Goal: Transaction & Acquisition: Book appointment/travel/reservation

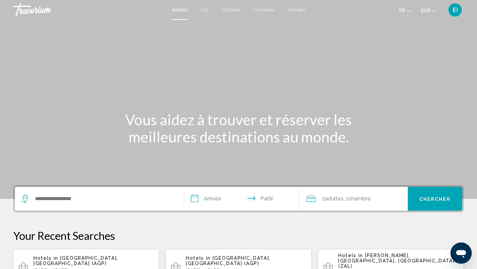
click at [228, 9] on font "Voitures" at bounding box center [231, 9] width 18 height 5
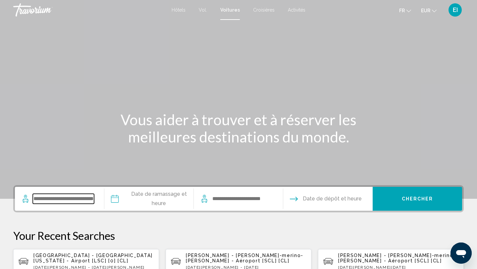
click at [55, 201] on input "Search widget" at bounding box center [63, 199] width 61 height 10
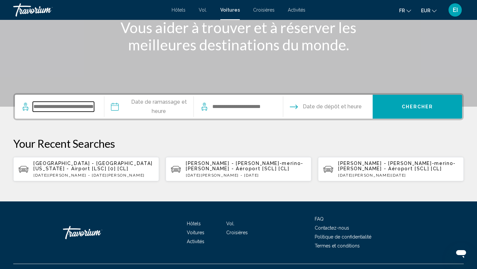
scroll to position [106, 0]
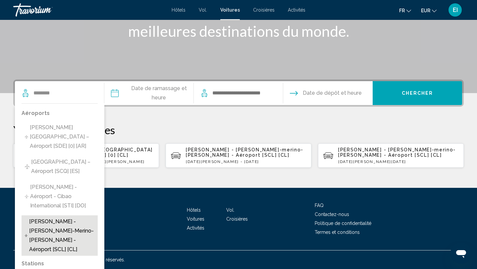
click at [66, 225] on span "Santiago - Arturo-merino-benítez - Aéroport [SCL] [CL]" at bounding box center [61, 235] width 65 height 37
type input "**********"
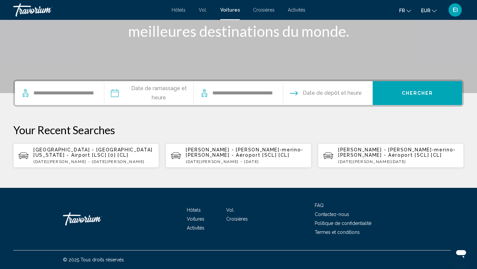
click at [168, 98] on input "Pickup date" at bounding box center [149, 94] width 92 height 26
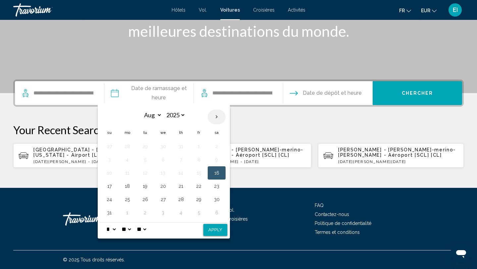
click at [217, 119] on th "Next month" at bounding box center [217, 117] width 18 height 15
click at [217, 121] on th "Next month" at bounding box center [217, 117] width 18 height 15
click at [217, 119] on th "Next month" at bounding box center [217, 117] width 18 height 15
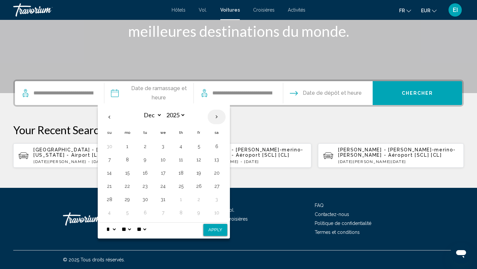
select select "*"
select select "****"
click at [180, 175] on button "15" at bounding box center [181, 172] width 11 height 9
click at [208, 229] on button "Apply" at bounding box center [216, 230] width 24 height 12
type input "**********"
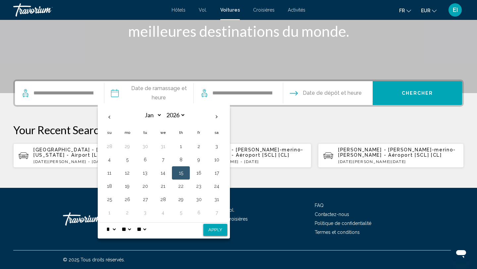
select select "*"
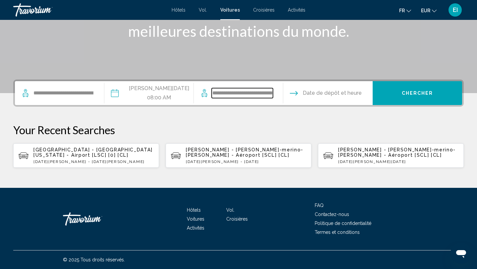
click at [249, 96] on input "**********" at bounding box center [242, 93] width 61 height 10
click at [316, 96] on input "Drop-off date" at bounding box center [328, 94] width 92 height 26
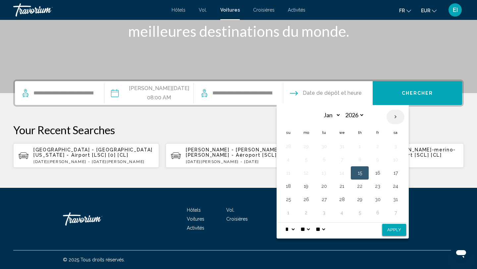
click at [393, 117] on th "Next month" at bounding box center [396, 117] width 18 height 15
select select "*"
click at [288, 186] on button "15" at bounding box center [288, 186] width 11 height 9
click at [394, 232] on button "Apply" at bounding box center [395, 230] width 24 height 12
type input "**********"
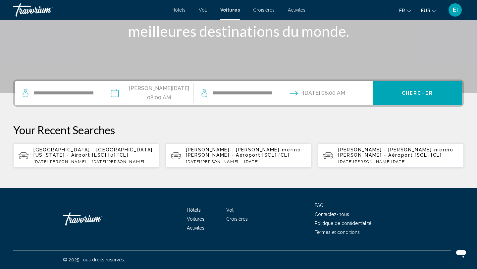
click at [427, 91] on span "Chercher" at bounding box center [417, 93] width 31 height 5
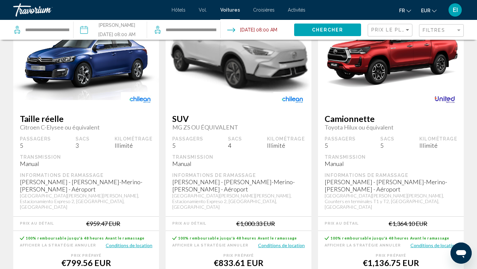
scroll to position [672, 0]
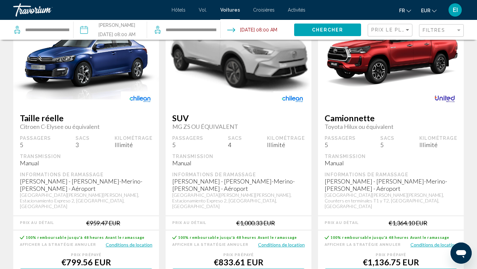
click at [422, 242] on button "Conditions de location" at bounding box center [434, 245] width 47 height 6
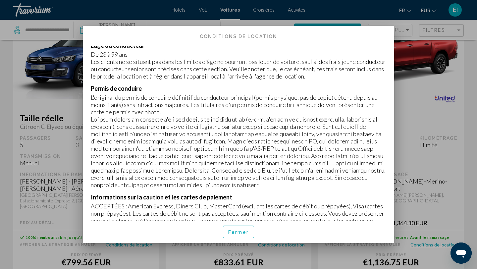
scroll to position [0, 0]
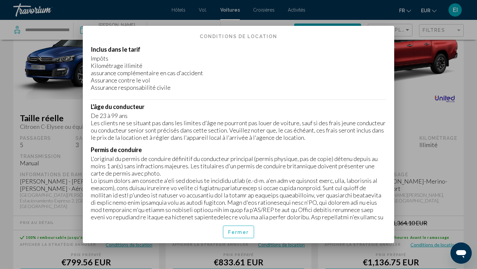
click at [426, 92] on div at bounding box center [238, 134] width 477 height 269
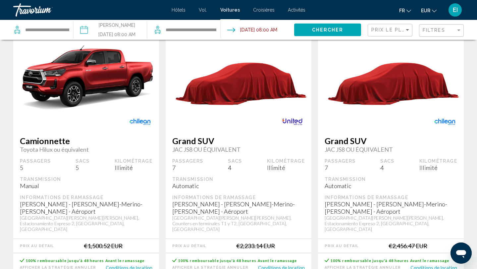
scroll to position [1076, 0]
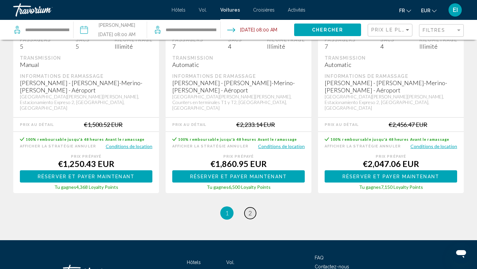
click at [253, 208] on link "page 2" at bounding box center [251, 214] width 12 height 12
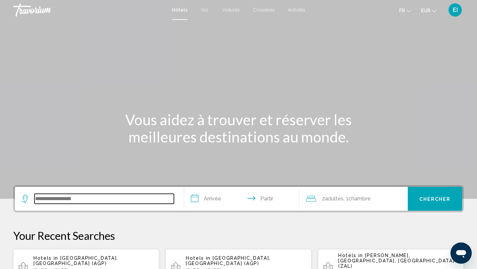
click at [68, 202] on input "Widget de recherche" at bounding box center [104, 199] width 140 height 10
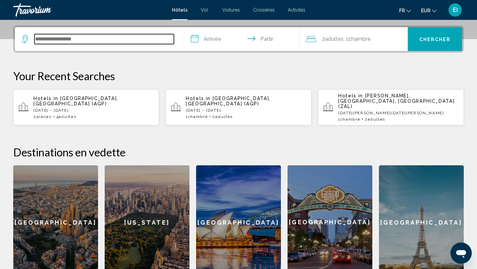
scroll to position [164, 0]
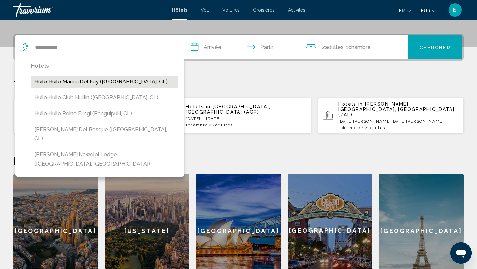
click at [88, 79] on button "Huilo Huilo Marina del Fuy (Panguipulli, CL)" at bounding box center [104, 82] width 147 height 13
type input "**********"
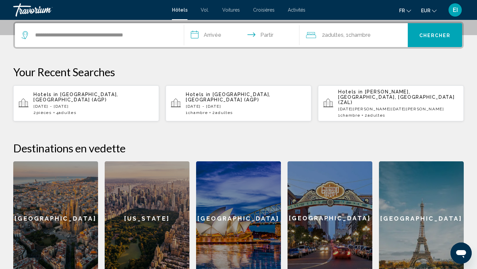
click at [201, 36] on input "**********" at bounding box center [243, 36] width 118 height 26
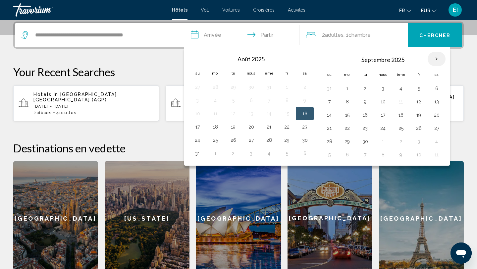
click at [437, 60] on th "Mois prochain" at bounding box center [437, 59] width 18 height 15
click at [437, 59] on th "Mois prochain" at bounding box center [437, 59] width 18 height 15
click at [285, 139] on button "29" at bounding box center [287, 141] width 11 height 9
click at [306, 139] on button "30" at bounding box center [305, 141] width 11 height 9
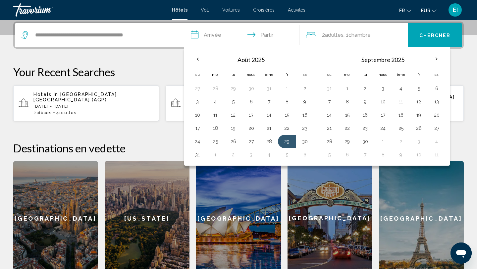
type input "**********"
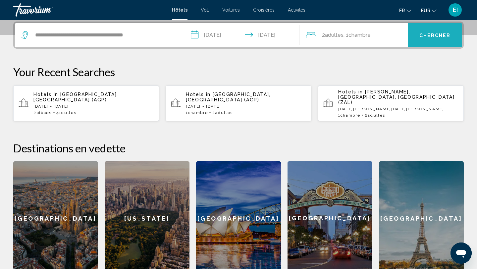
click at [423, 34] on font "Chercher" at bounding box center [435, 35] width 31 height 5
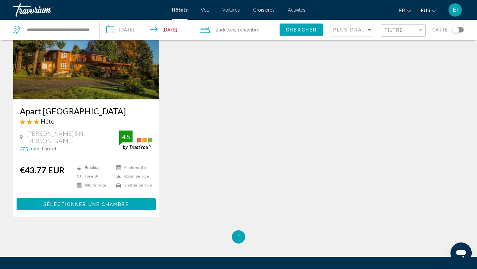
scroll to position [71, 0]
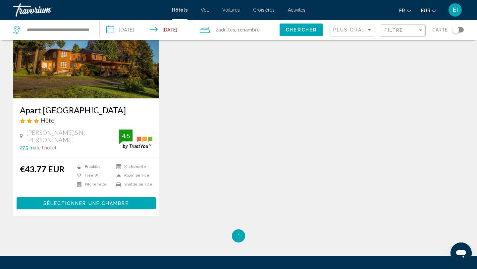
click at [118, 201] on span "Sélectionner une chambre" at bounding box center [85, 203] width 85 height 5
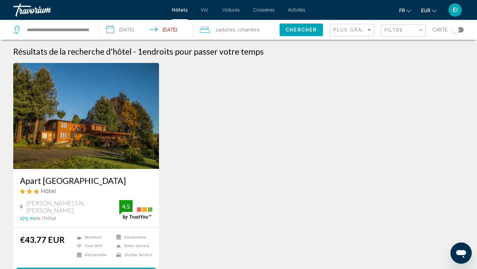
click at [131, 32] on input "**********" at bounding box center [148, 31] width 96 height 22
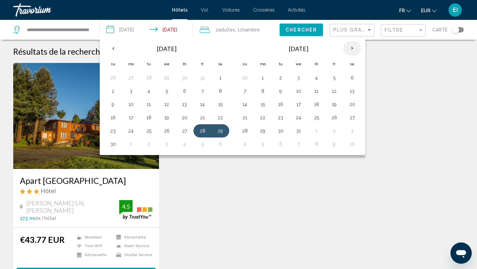
click at [351, 50] on th "Next month" at bounding box center [352, 48] width 18 height 15
click at [352, 50] on th "Next month" at bounding box center [352, 48] width 18 height 15
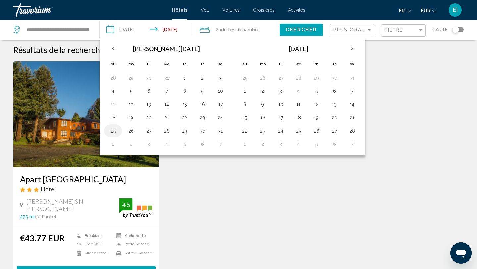
click at [115, 129] on button "25" at bounding box center [113, 130] width 11 height 9
click at [150, 131] on button "27" at bounding box center [149, 130] width 11 height 9
type input "**********"
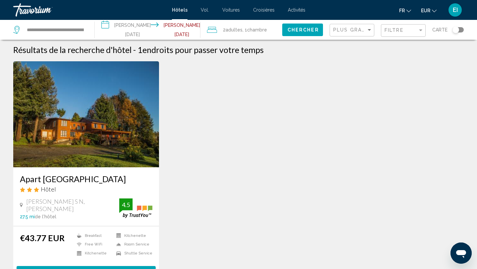
click at [295, 30] on span "Chercher" at bounding box center [303, 30] width 31 height 5
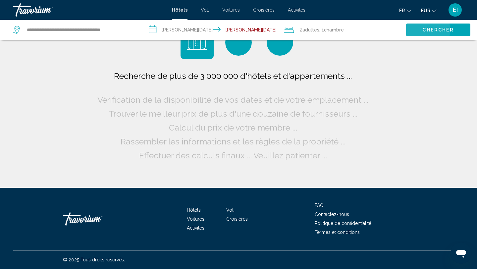
scroll to position [0, 0]
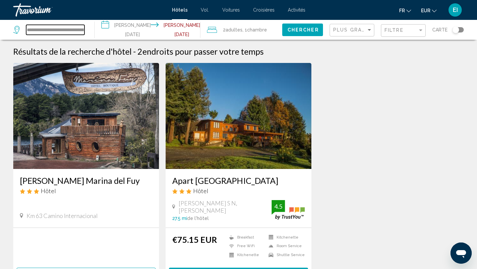
click at [85, 27] on input "**********" at bounding box center [55, 30] width 58 height 10
click at [85, 29] on input "**********" at bounding box center [55, 30] width 58 height 10
click at [85, 30] on input "**********" at bounding box center [55, 30] width 58 height 10
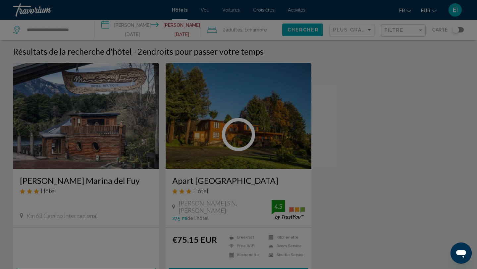
click at [85, 30] on div at bounding box center [238, 134] width 477 height 269
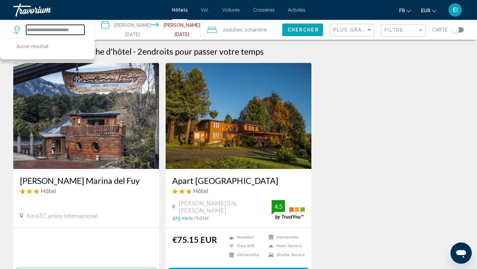
click at [83, 30] on input "**********" at bounding box center [55, 30] width 58 height 10
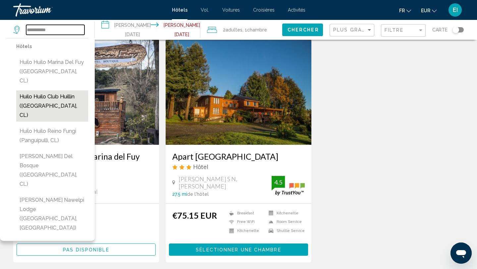
scroll to position [24, 0]
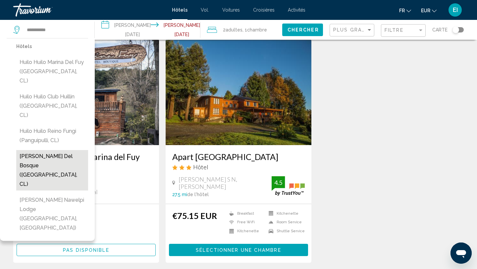
click at [60, 150] on button "Huilo Huilo Cabanas del Bosque (Panguipulli, CL)" at bounding box center [52, 170] width 72 height 40
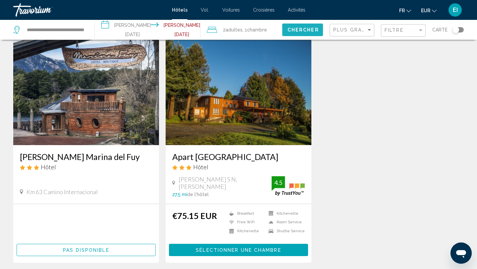
click at [292, 29] on span "Chercher" at bounding box center [303, 30] width 31 height 5
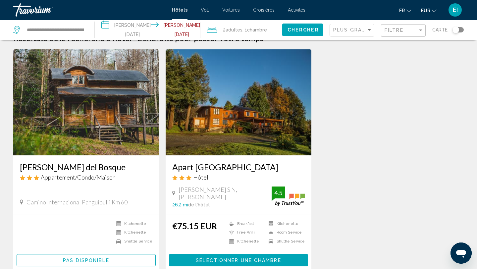
scroll to position [0, 0]
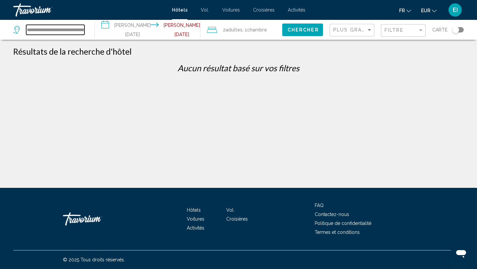
click at [85, 31] on input "**********" at bounding box center [55, 30] width 58 height 10
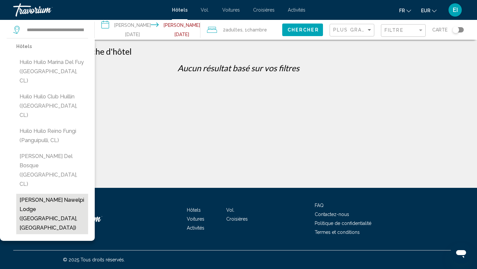
click at [67, 194] on button "Huilo Huilo Nawelpi Lodge (Panguipulli, CL)" at bounding box center [52, 214] width 72 height 40
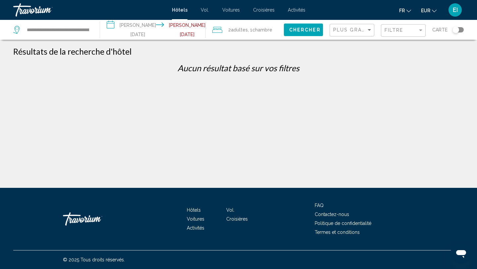
click at [300, 32] on span "Chercher" at bounding box center [304, 30] width 31 height 5
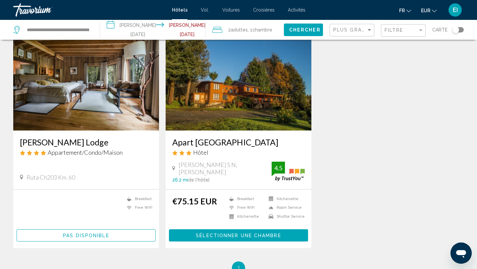
scroll to position [26, 0]
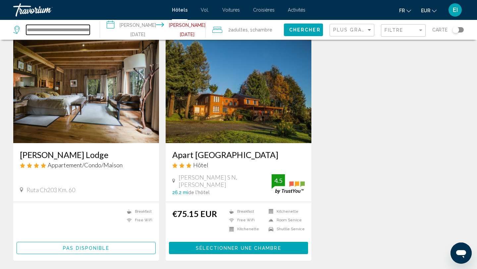
click at [66, 32] on input "**********" at bounding box center [58, 30] width 64 height 10
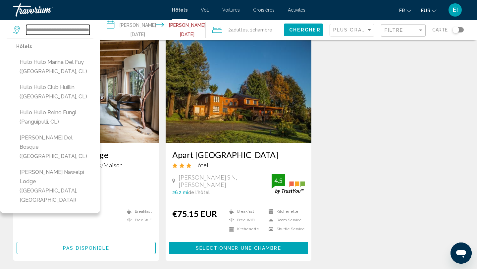
scroll to position [0, 32]
drag, startPoint x: 53, startPoint y: 29, endPoint x: 91, endPoint y: 30, distance: 37.8
click at [92, 31] on div "**********" at bounding box center [53, 30] width 80 height 20
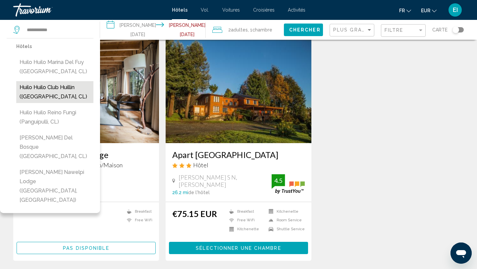
click at [52, 93] on button "Huilo Huilo Club Huillin (Panguipulli, CL)" at bounding box center [54, 92] width 77 height 22
type input "**********"
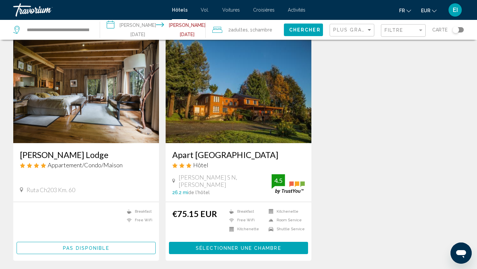
click at [296, 30] on span "Chercher" at bounding box center [304, 30] width 31 height 5
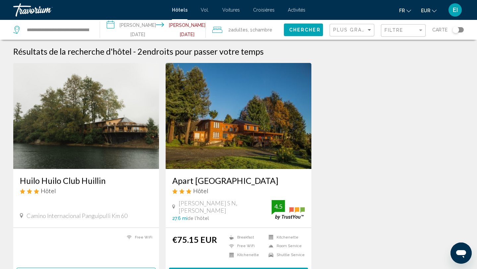
click at [122, 122] on img "Contenu principal" at bounding box center [86, 116] width 146 height 106
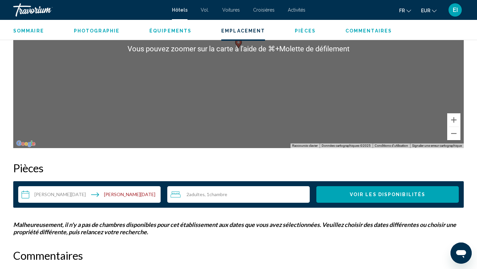
scroll to position [719, 0]
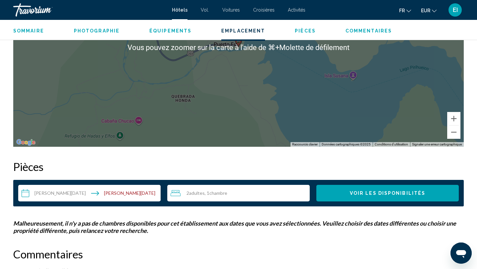
click at [111, 192] on input "**********" at bounding box center [90, 194] width 145 height 19
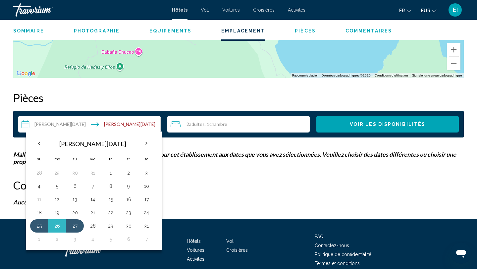
scroll to position [789, 0]
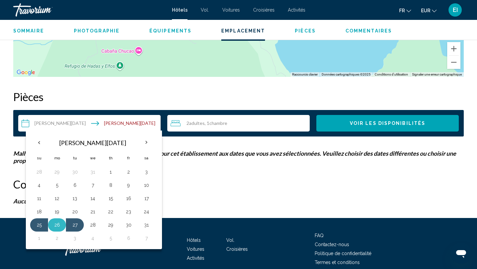
click at [59, 223] on button "26" at bounding box center [57, 224] width 11 height 9
click at [95, 224] on button "28" at bounding box center [93, 224] width 11 height 9
type input "**********"
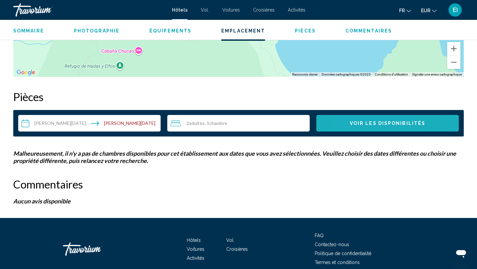
click at [355, 121] on span "Voir les disponibilités" at bounding box center [388, 123] width 76 height 5
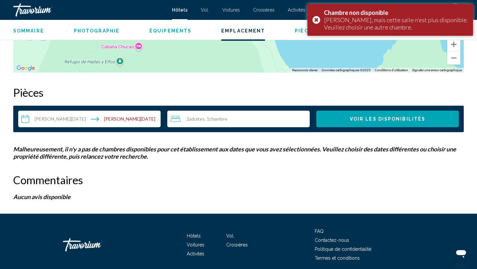
scroll to position [795, 0]
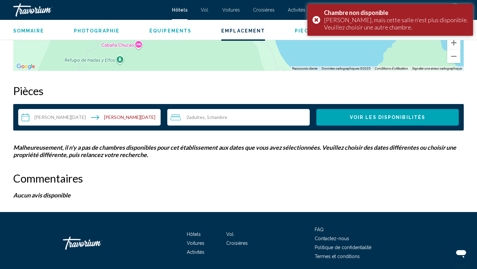
click at [133, 120] on input "**********" at bounding box center [90, 118] width 145 height 19
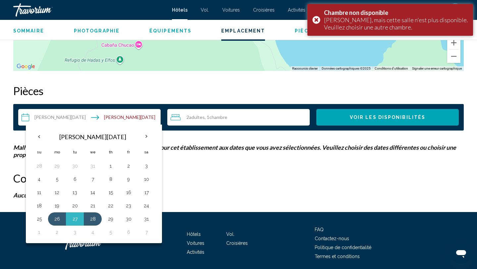
click at [120, 119] on input "**********" at bounding box center [90, 118] width 145 height 19
click at [74, 118] on input "**********" at bounding box center [90, 118] width 145 height 19
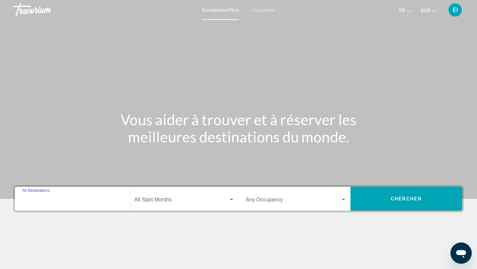
click at [31, 201] on input "Destination All Destinations" at bounding box center [72, 201] width 101 height 6
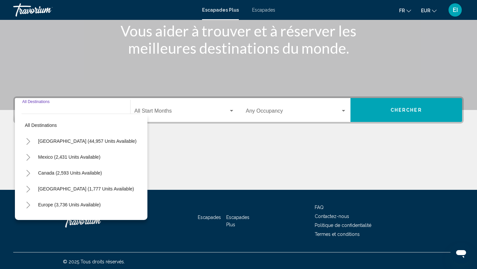
scroll to position [91, 0]
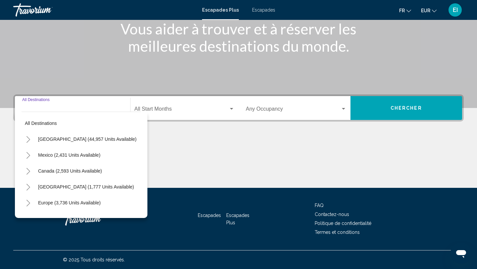
click at [27, 204] on icon "Toggle Europe (3,736 units available)" at bounding box center [28, 203] width 5 height 7
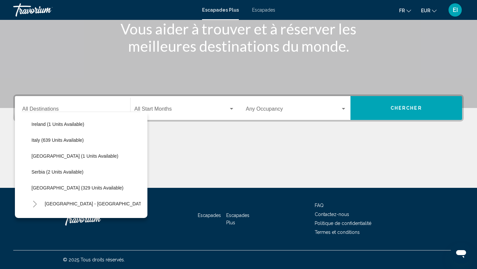
scroll to position [244, 0]
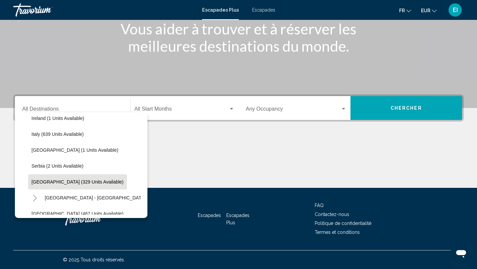
click at [46, 187] on button "[GEOGRAPHIC_DATA] (329 units available)" at bounding box center [77, 181] width 99 height 15
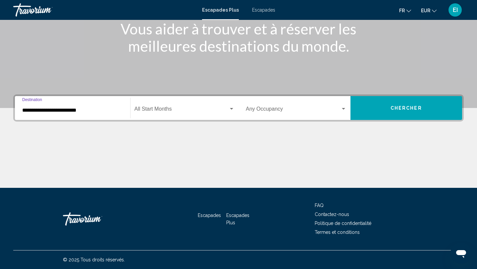
click at [85, 110] on input "**********" at bounding box center [72, 110] width 101 height 6
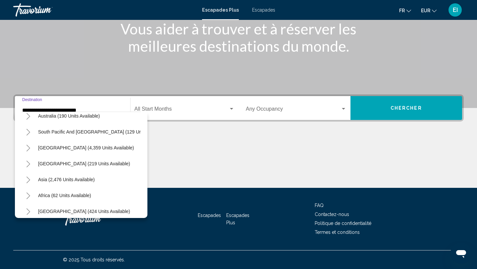
scroll to position [422, 0]
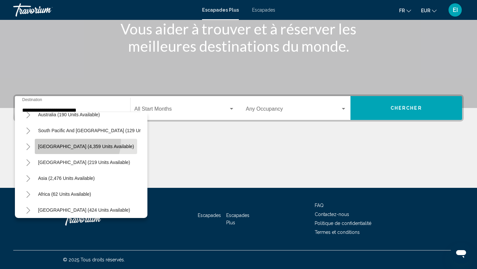
click at [69, 141] on button "[GEOGRAPHIC_DATA] (4,359 units available)" at bounding box center [86, 146] width 102 height 15
type input "**********"
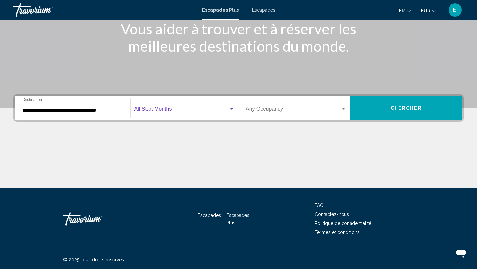
click at [157, 110] on span "Widget de recherche" at bounding box center [182, 110] width 94 height 6
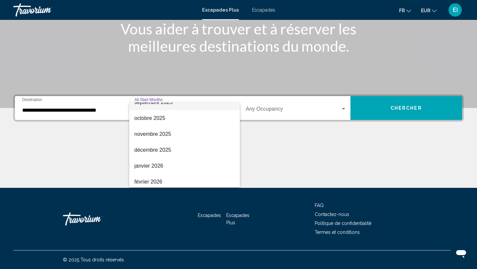
scroll to position [44, 0]
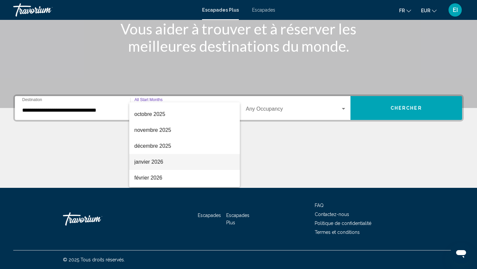
click at [151, 163] on font "janvier 2026" at bounding box center [149, 162] width 29 height 6
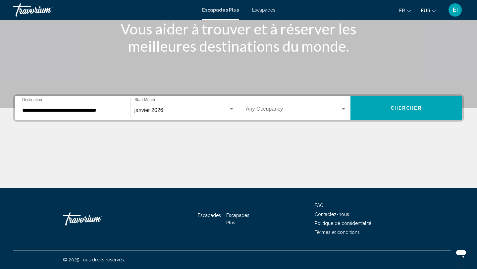
click at [279, 107] on div "Occupancy Any Occupancy" at bounding box center [296, 108] width 101 height 21
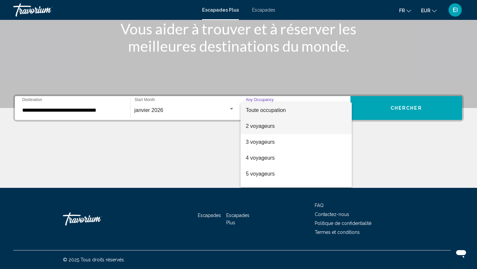
click at [269, 127] on font "2 voyageurs" at bounding box center [260, 126] width 29 height 6
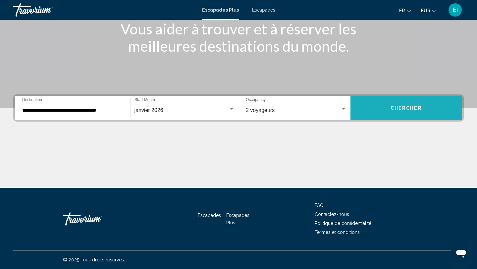
click at [386, 110] on button "Chercher" at bounding box center [407, 108] width 112 height 24
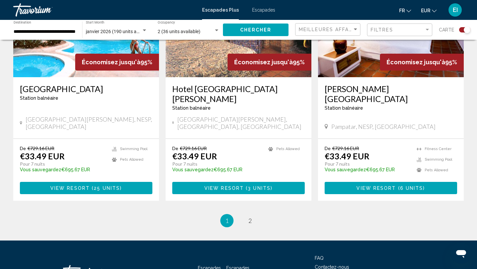
scroll to position [1037, 0]
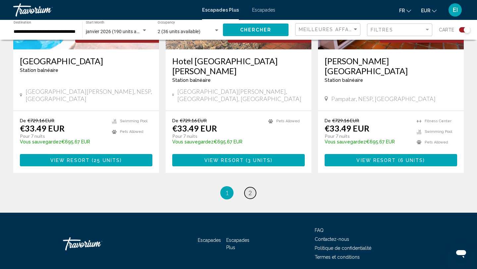
click at [252, 187] on link "page 2" at bounding box center [251, 193] width 12 height 12
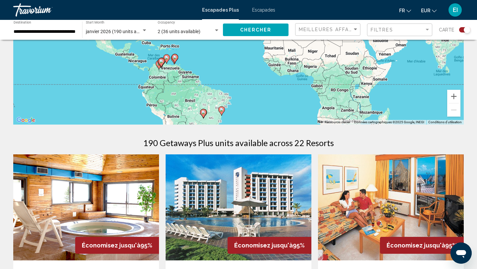
scroll to position [120, 0]
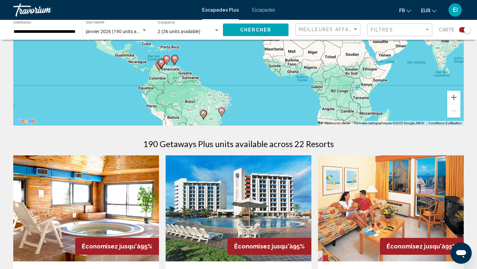
click at [75, 32] on input "**********" at bounding box center [45, 31] width 62 height 5
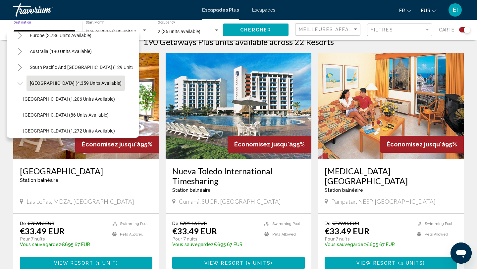
scroll to position [228, 0]
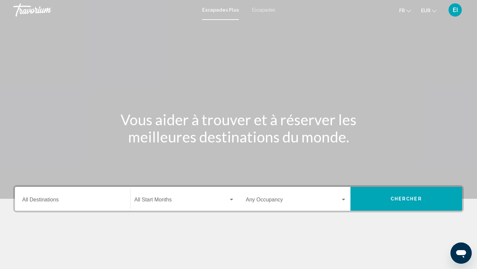
click at [69, 203] on input "Destination All Destinations" at bounding box center [72, 201] width 101 height 6
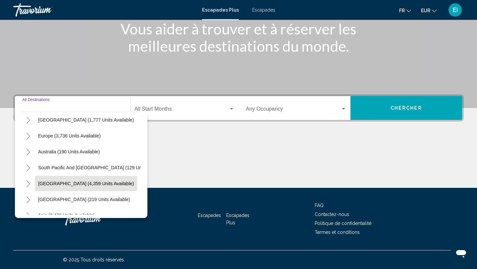
scroll to position [67, 1]
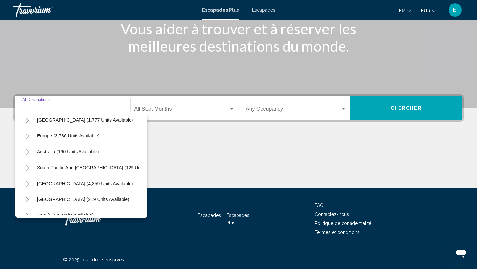
click at [28, 137] on icon "Toggle Europe (3,736 units available)" at bounding box center [28, 136] width 4 height 7
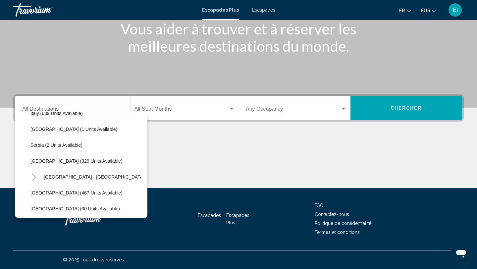
scroll to position [279, 1]
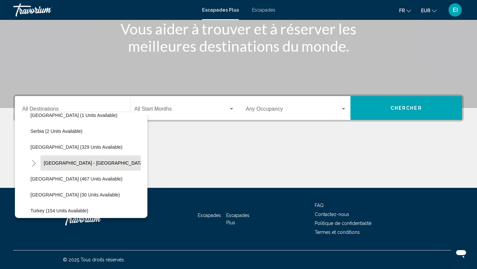
click at [65, 168] on button "[GEOGRAPHIC_DATA] - [GEOGRAPHIC_DATA] (74 units available)" at bounding box center [114, 163] width 149 height 15
type input "**********"
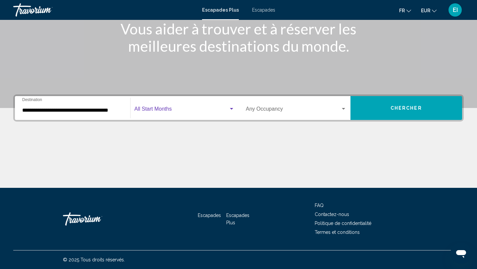
click at [169, 109] on span "Widget de recherche" at bounding box center [182, 110] width 94 height 6
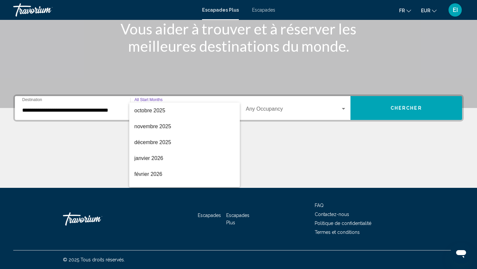
scroll to position [51, 0]
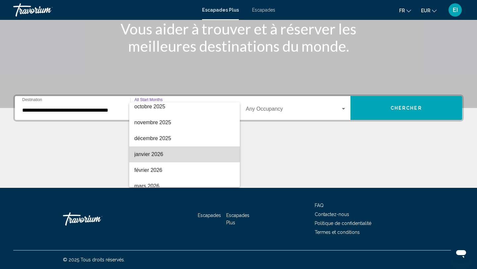
click at [160, 151] on span "janvier 2026" at bounding box center [185, 155] width 100 height 16
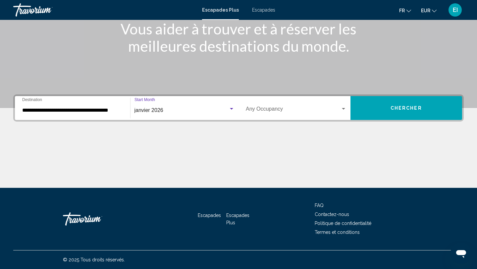
click at [272, 112] on span "Widget de recherche" at bounding box center [293, 110] width 95 height 6
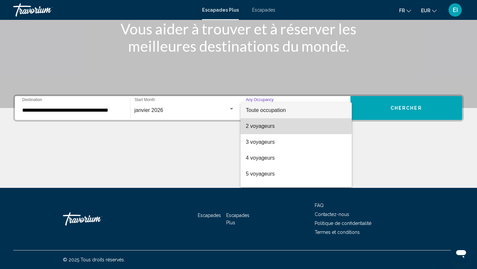
click at [271, 125] on font "2 voyageurs" at bounding box center [260, 126] width 29 height 6
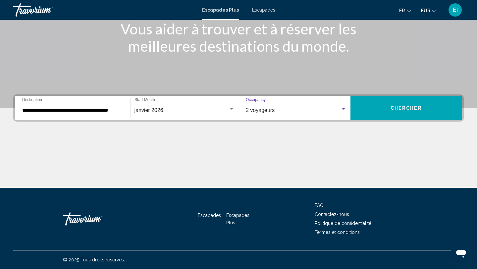
click at [392, 110] on span "Chercher" at bounding box center [406, 108] width 31 height 5
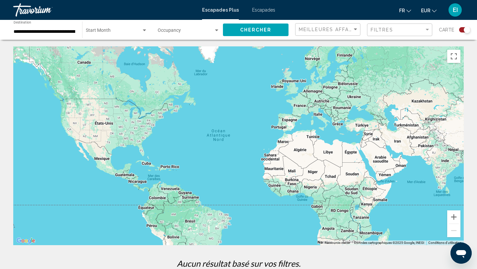
click at [463, 30] on div "Search widget" at bounding box center [465, 29] width 11 height 5
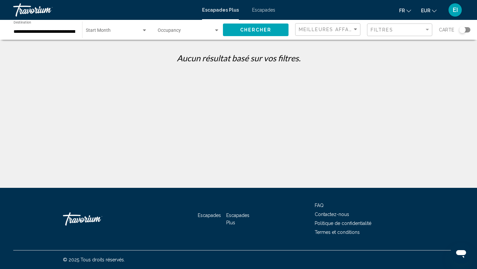
click at [136, 31] on span "Search widget" at bounding box center [114, 31] width 56 height 5
click at [136, 31] on span "Tous les mois de début" at bounding box center [117, 32] width 62 height 14
click at [72, 29] on div "**********" at bounding box center [45, 30] width 62 height 18
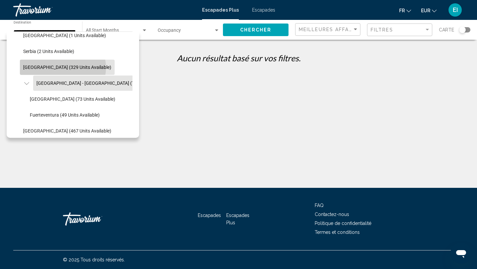
click at [63, 68] on span "[GEOGRAPHIC_DATA] (329 units available)" at bounding box center [67, 67] width 88 height 5
type input "**********"
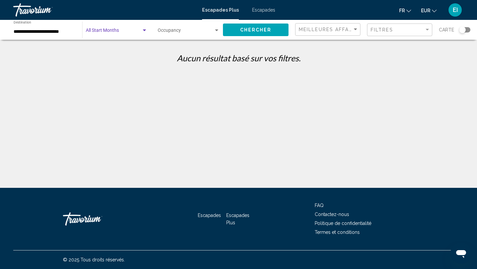
click at [142, 30] on div "Search widget" at bounding box center [145, 30] width 6 height 5
click at [125, 32] on font "Tous les mois de début" at bounding box center [109, 31] width 46 height 5
click at [210, 30] on span "Search widget" at bounding box center [186, 31] width 56 height 5
click at [265, 29] on div at bounding box center [238, 134] width 477 height 269
click at [265, 29] on span "Chercher" at bounding box center [255, 30] width 31 height 5
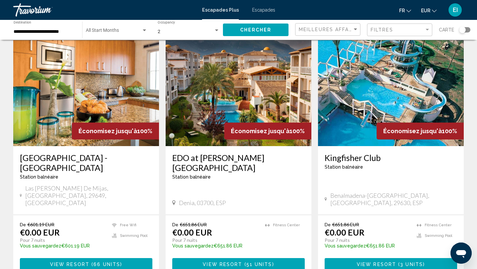
scroll to position [30, 0]
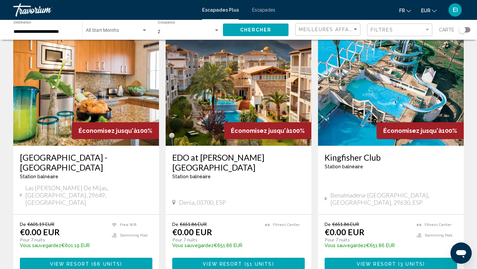
click at [148, 100] on img "Contenu principal" at bounding box center [86, 93] width 146 height 106
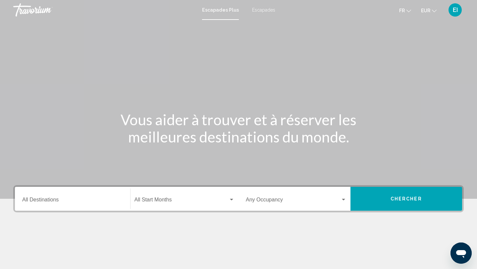
click at [84, 196] on div "Destination All Destinations" at bounding box center [72, 199] width 101 height 21
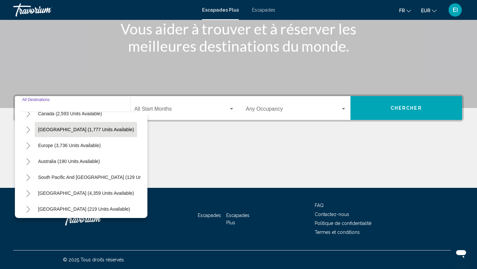
scroll to position [56, 0]
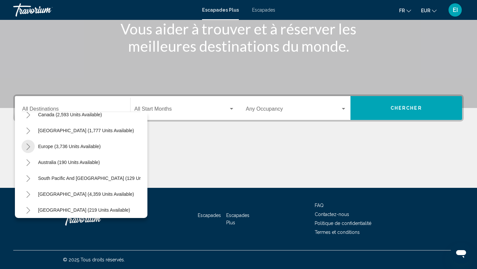
click at [28, 151] on button "Toggle Europe (3,736 units available)" at bounding box center [28, 146] width 13 height 13
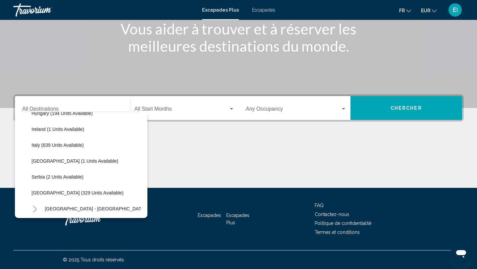
scroll to position [234, 0]
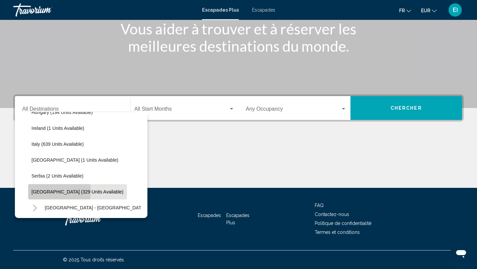
click at [42, 191] on span "[GEOGRAPHIC_DATA] (329 units available)" at bounding box center [77, 191] width 92 height 5
type input "**********"
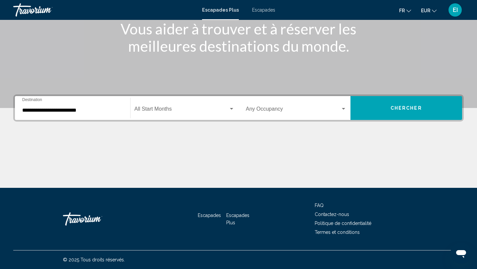
click at [170, 107] on div "Start Month All Start Months" at bounding box center [185, 108] width 100 height 21
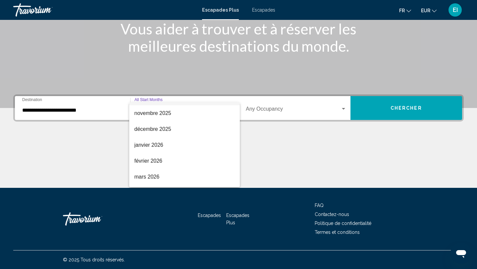
scroll to position [82, 0]
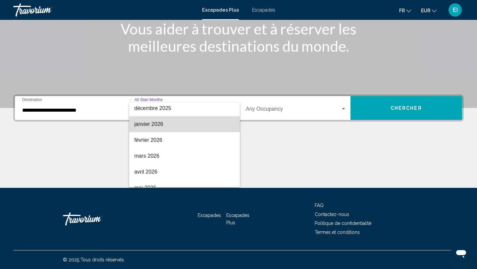
click at [164, 121] on span "janvier 2026" at bounding box center [185, 124] width 100 height 16
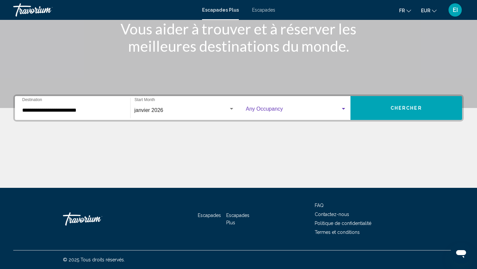
click at [297, 109] on span "Widget de recherche" at bounding box center [293, 110] width 95 height 6
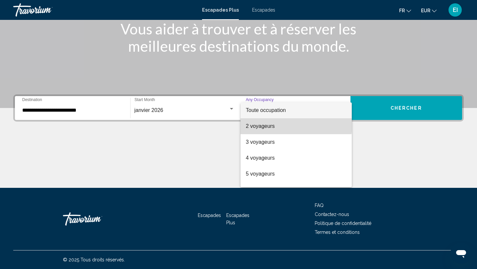
click at [291, 125] on span "2 voyageurs" at bounding box center [296, 126] width 101 height 16
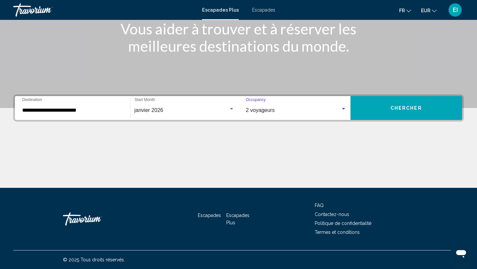
click at [408, 108] on span "Chercher" at bounding box center [406, 108] width 31 height 5
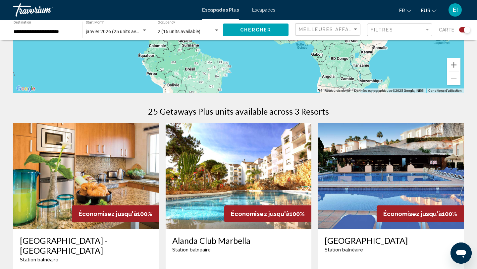
scroll to position [117, 0]
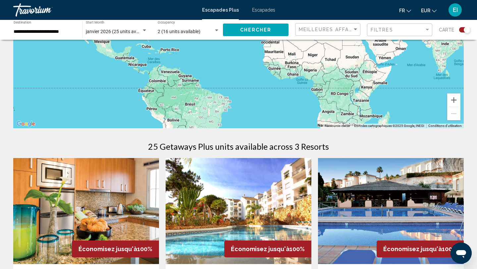
click at [144, 31] on div "Search widget" at bounding box center [145, 30] width 6 height 5
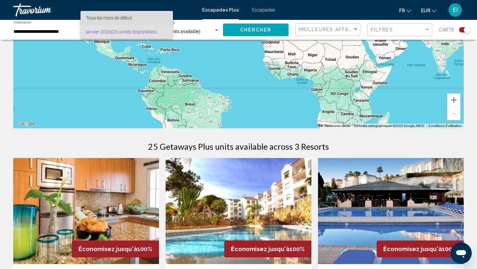
click at [144, 18] on span "Tous les mois de début" at bounding box center [127, 18] width 82 height 14
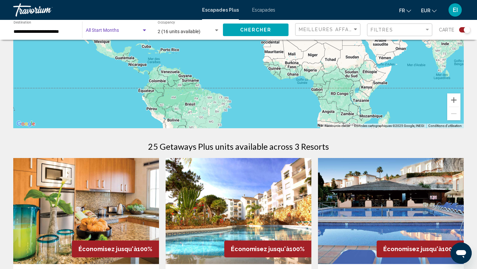
click at [146, 31] on div "Search widget" at bounding box center [144, 31] width 3 height 2
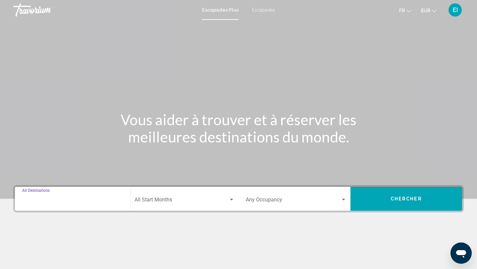
click at [94, 203] on input "Destination All Destinations" at bounding box center [72, 201] width 101 height 6
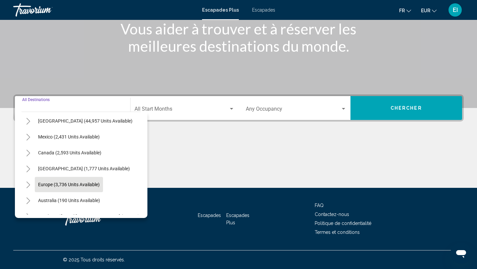
scroll to position [20, 0]
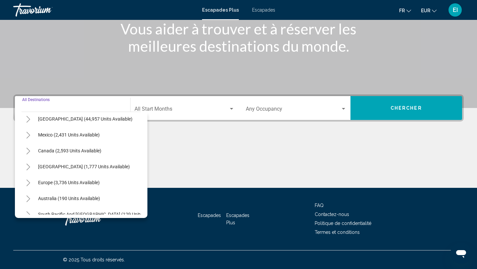
click at [25, 180] on button "Toggle Europe (3,736 units available)" at bounding box center [28, 182] width 13 height 13
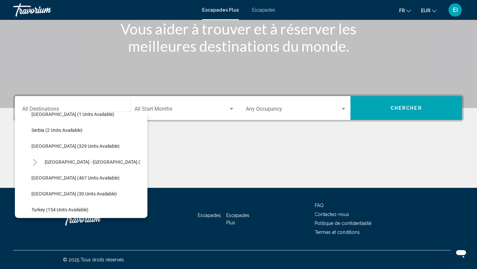
scroll to position [280, 0]
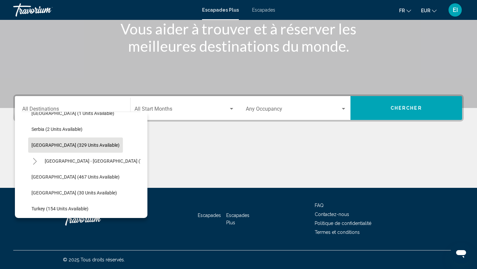
click at [46, 147] on span "[GEOGRAPHIC_DATA] (329 units available)" at bounding box center [75, 145] width 88 height 5
type input "**********"
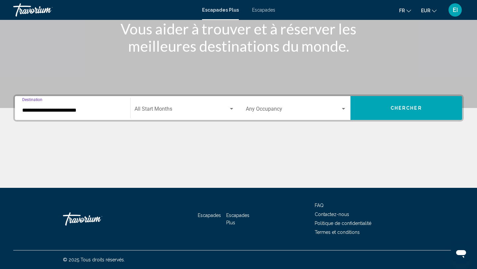
click at [180, 111] on span "Search widget" at bounding box center [182, 110] width 94 height 6
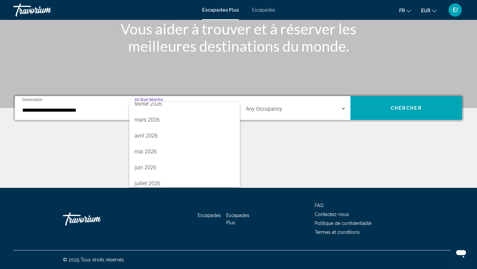
scroll to position [138, 0]
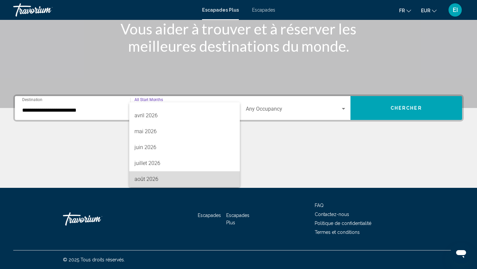
click at [159, 178] on span "août 2026" at bounding box center [185, 179] width 100 height 16
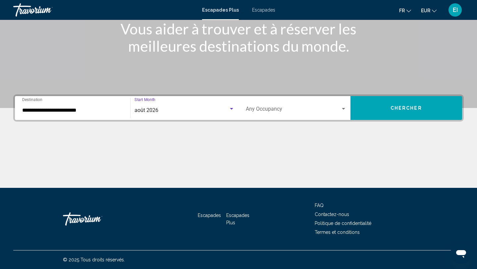
click at [273, 113] on span "Search widget" at bounding box center [293, 110] width 95 height 6
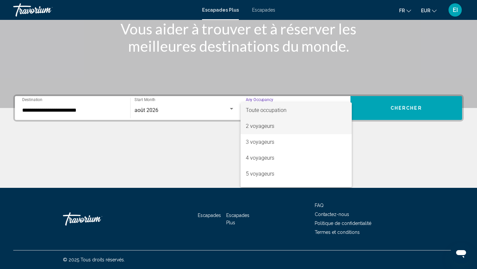
click at [269, 125] on font "2 voyageurs" at bounding box center [260, 126] width 29 height 6
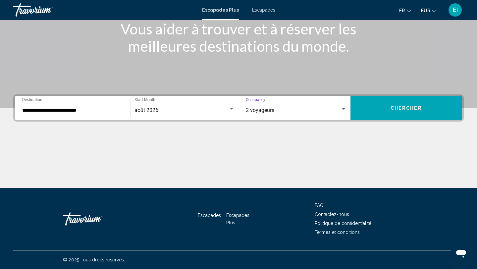
click at [370, 109] on button "Chercher" at bounding box center [407, 108] width 112 height 24
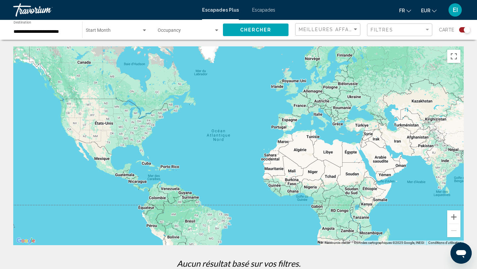
click at [462, 31] on div "Search widget" at bounding box center [465, 29] width 11 height 5
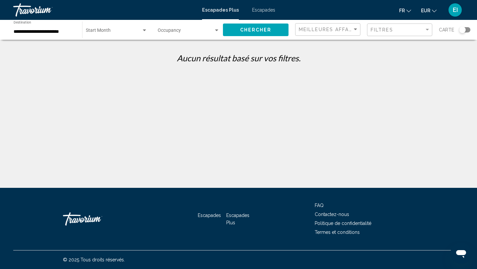
click at [267, 9] on font "Escapades" at bounding box center [263, 9] width 23 height 5
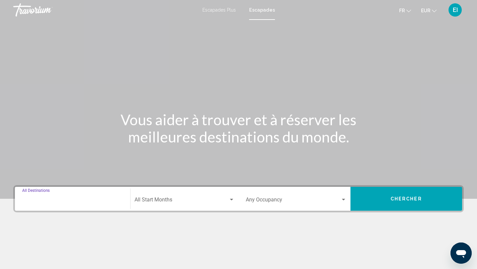
click at [102, 201] on input "Destination All Destinations" at bounding box center [72, 201] width 101 height 6
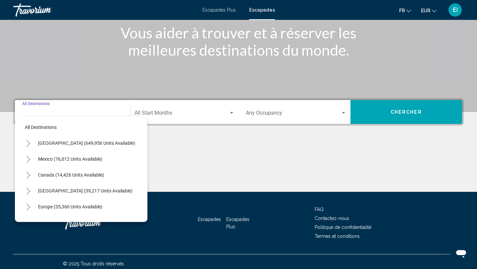
scroll to position [91, 0]
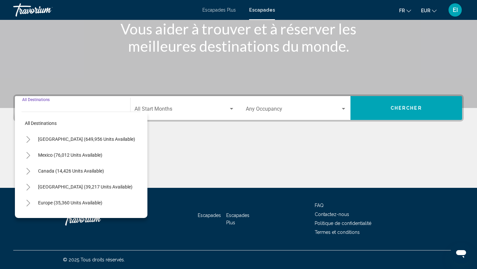
click at [27, 201] on icon "Toggle Europe (35,360 units available)" at bounding box center [28, 203] width 5 height 7
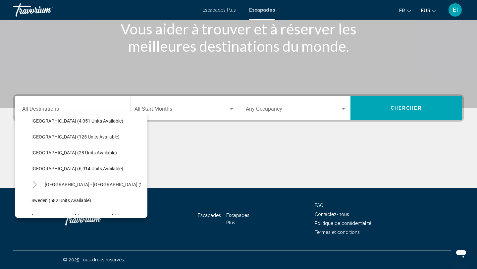
scroll to position [306, 0]
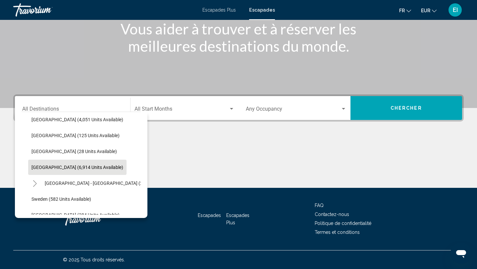
click at [41, 166] on span "[GEOGRAPHIC_DATA] (6,914 units available)" at bounding box center [77, 167] width 92 height 5
type input "**********"
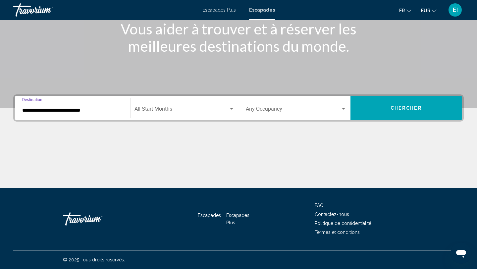
click at [161, 110] on span "Search widget" at bounding box center [182, 110] width 94 height 6
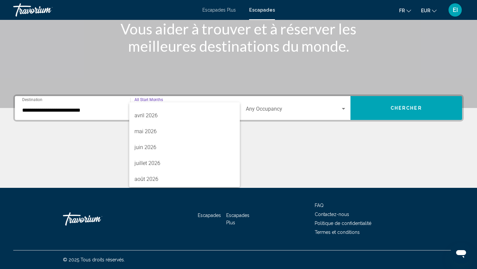
scroll to position [90, 0]
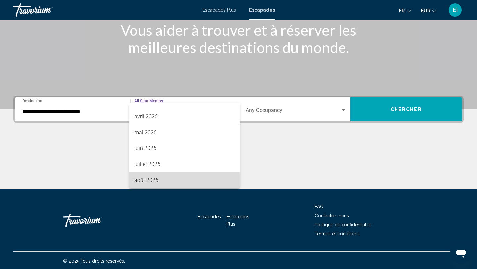
click at [153, 182] on font "août 2026" at bounding box center [147, 180] width 24 height 6
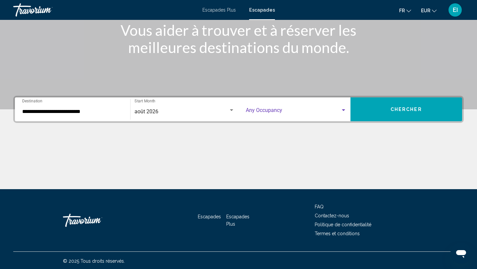
click at [287, 112] on span "Search widget" at bounding box center [293, 112] width 95 height 6
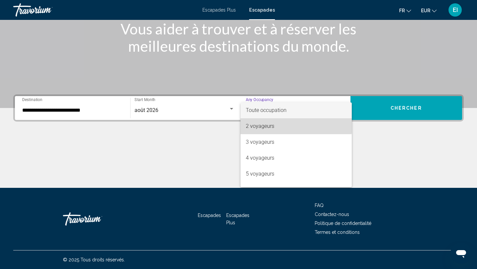
click at [280, 125] on span "2 voyageurs" at bounding box center [296, 126] width 101 height 16
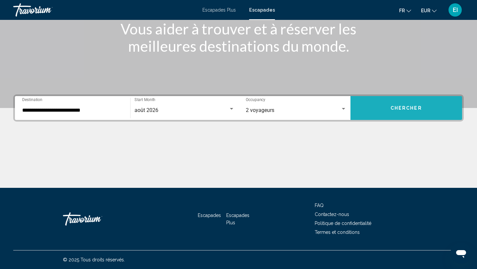
click at [415, 107] on span "Chercher" at bounding box center [406, 108] width 31 height 5
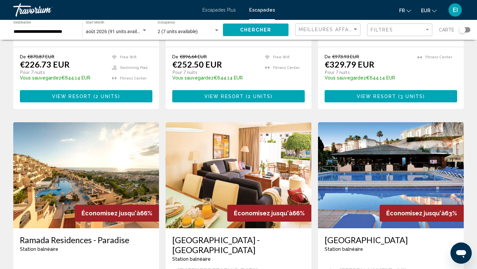
scroll to position [180, 0]
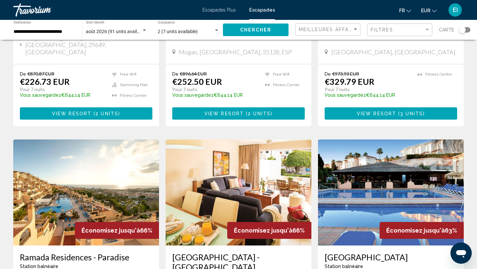
click at [288, 107] on button "View Resort ( 2 units )" at bounding box center [238, 113] width 133 height 12
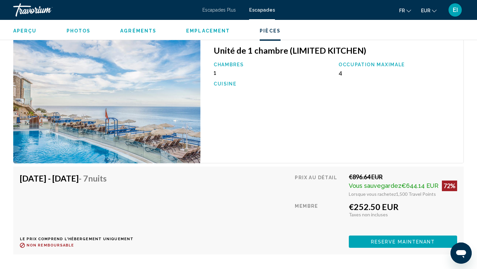
scroll to position [1137, 0]
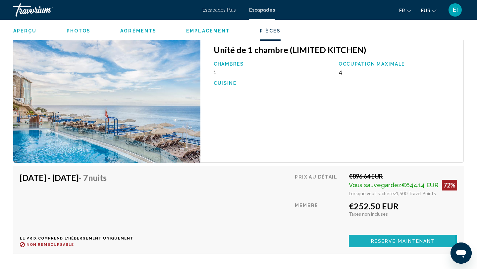
click at [365, 241] on button "Reserve maintenant" at bounding box center [403, 241] width 108 height 12
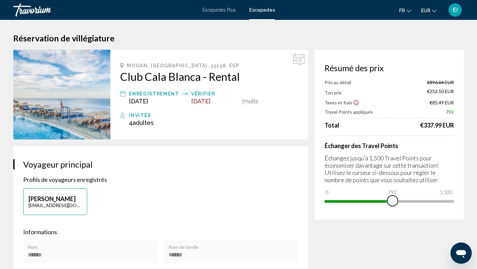
drag, startPoint x: 447, startPoint y: 197, endPoint x: 392, endPoint y: 194, distance: 55.5
click at [393, 196] on span "Contenu principal" at bounding box center [393, 201] width 11 height 11
click at [394, 197] on span "Contenu principal" at bounding box center [393, 201] width 11 height 11
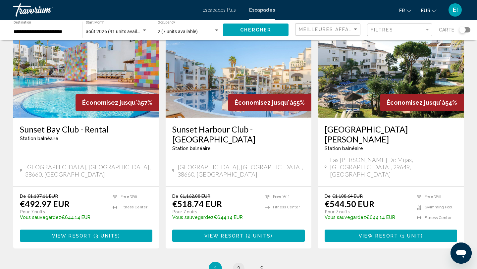
scroll to position [809, 0]
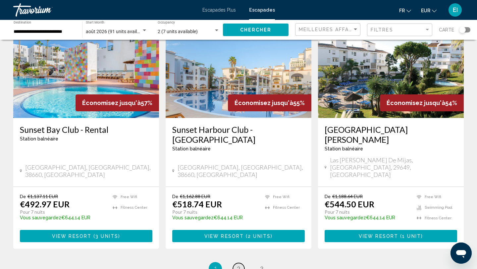
click at [238, 265] on span "2" at bounding box center [238, 268] width 3 height 7
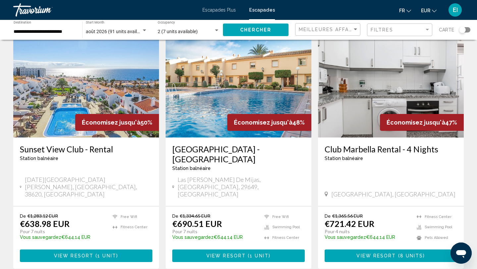
scroll to position [298, 0]
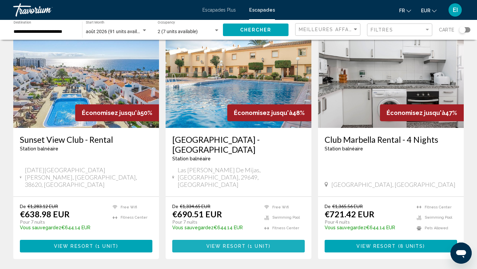
click at [238, 244] on span "View Resort" at bounding box center [226, 246] width 39 height 5
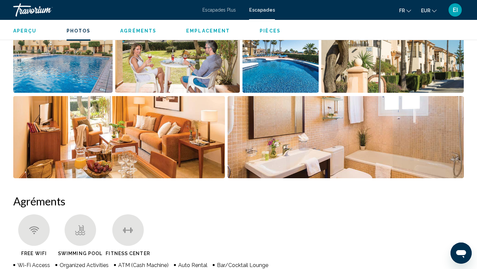
scroll to position [351, 0]
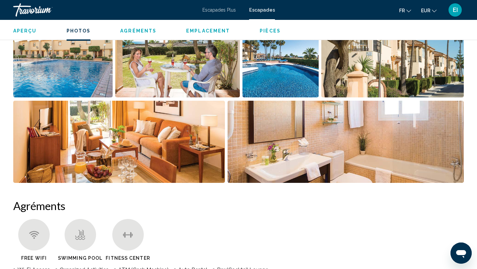
click at [271, 163] on img "Open full-screen image slider" at bounding box center [346, 142] width 237 height 82
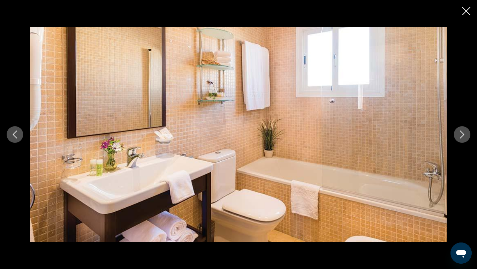
click at [463, 137] on icon "Next image" at bounding box center [463, 135] width 8 height 8
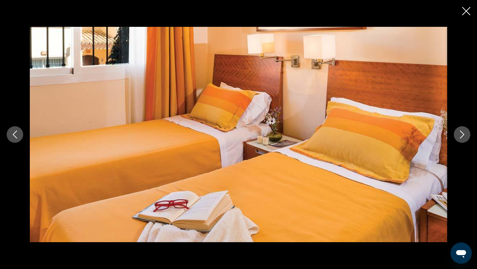
click at [463, 137] on icon "Next image" at bounding box center [463, 135] width 8 height 8
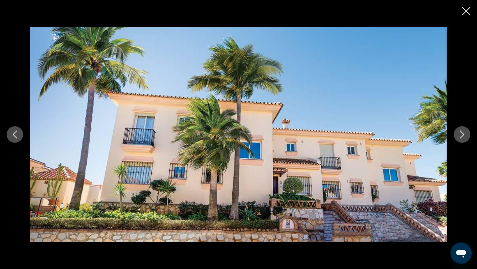
click at [463, 137] on icon "Next image" at bounding box center [463, 135] width 8 height 8
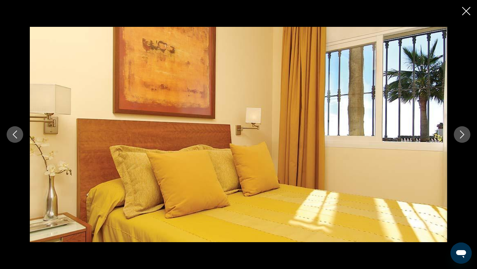
click at [463, 137] on icon "Next image" at bounding box center [463, 135] width 8 height 8
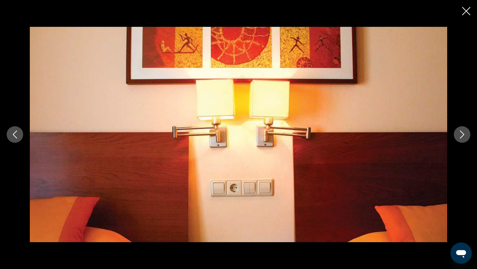
click at [463, 137] on icon "Next image" at bounding box center [463, 135] width 8 height 8
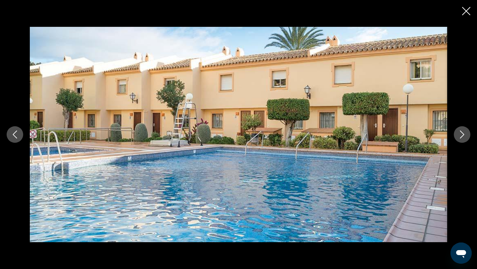
click at [465, 12] on icon "Close slideshow" at bounding box center [467, 11] width 8 height 8
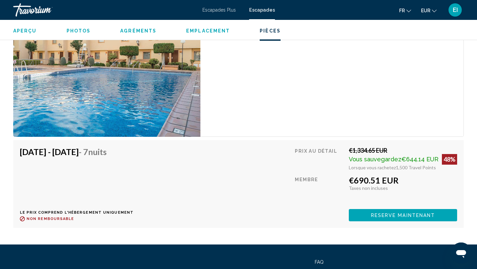
scroll to position [1200, 0]
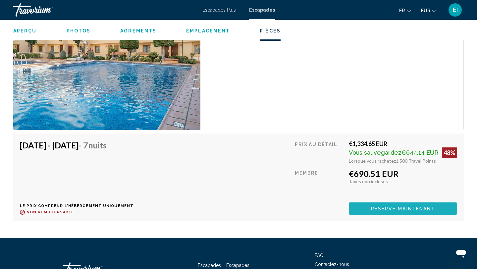
click at [424, 206] on span "Reserve maintenant" at bounding box center [403, 208] width 64 height 5
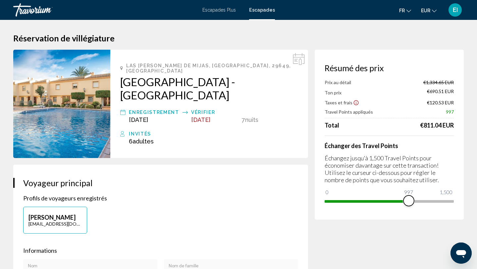
drag, startPoint x: 451, startPoint y: 201, endPoint x: 409, endPoint y: 203, distance: 41.5
click at [409, 203] on span "Contenu principal" at bounding box center [409, 201] width 11 height 11
